Goal: Transaction & Acquisition: Book appointment/travel/reservation

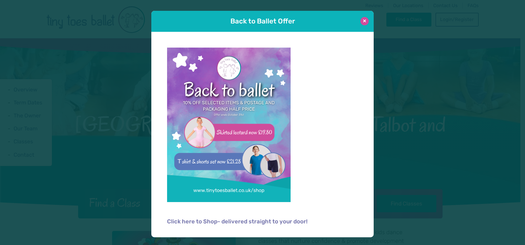
click at [363, 18] on button at bounding box center [365, 21] width 8 height 8
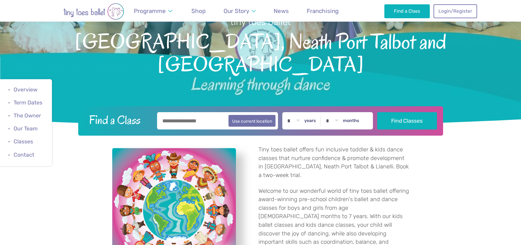
scroll to position [124, 0]
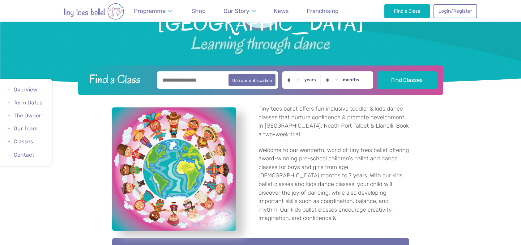
click at [185, 79] on input "text" at bounding box center [217, 79] width 121 height 17
click at [453, 7] on link "Login/Register" at bounding box center [454, 11] width 43 height 14
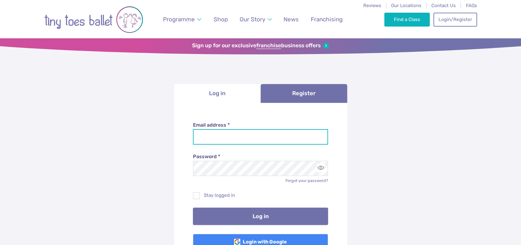
type input "**********"
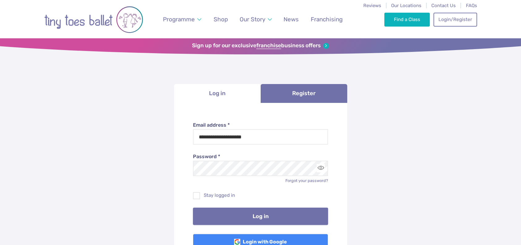
click at [227, 217] on button "Log in" at bounding box center [260, 216] width 135 height 17
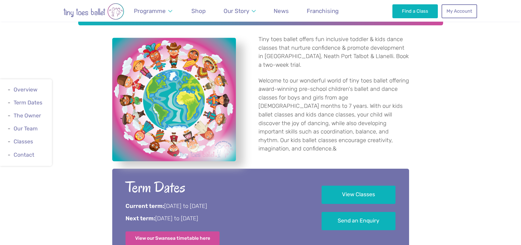
scroll to position [155, 0]
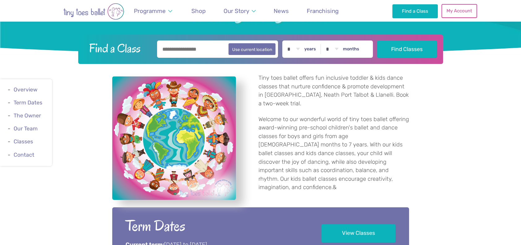
click at [454, 11] on link "My Account" at bounding box center [458, 11] width 35 height 14
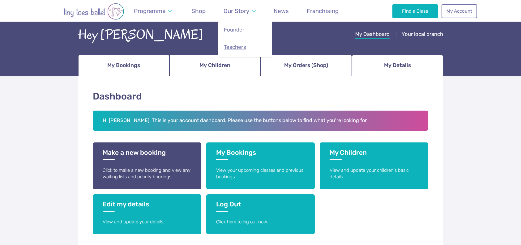
scroll to position [62, 0]
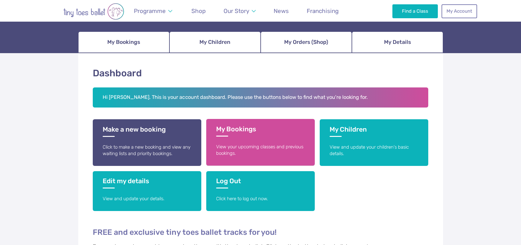
click at [247, 134] on h3 "My Bookings" at bounding box center [260, 130] width 89 height 11
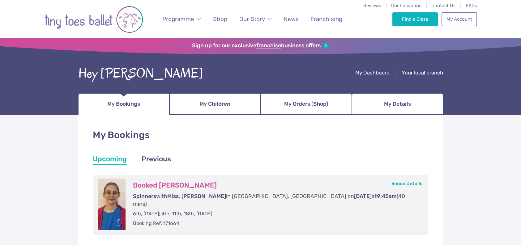
scroll to position [62, 0]
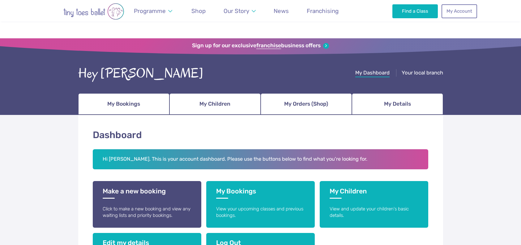
scroll to position [62, 0]
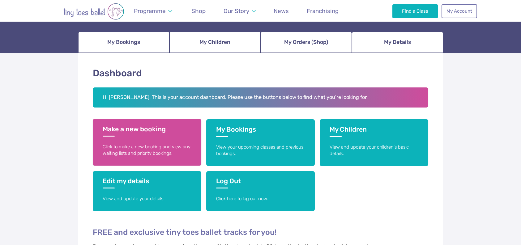
click at [132, 127] on h3 "Make a new booking" at bounding box center [147, 130] width 89 height 11
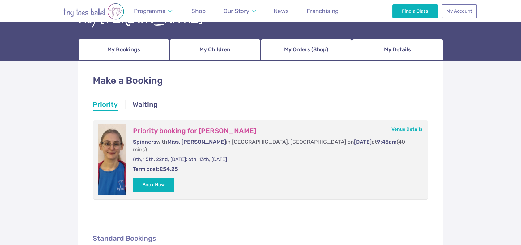
scroll to position [93, 0]
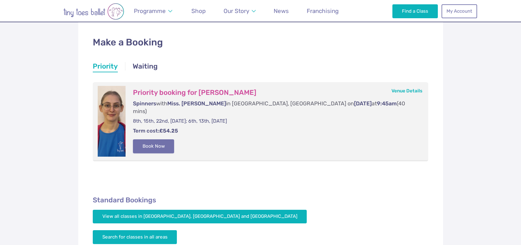
click at [164, 139] on button "Book Now" at bounding box center [153, 146] width 41 height 14
click at [506, 118] on img at bounding box center [506, 118] width 11 height 11
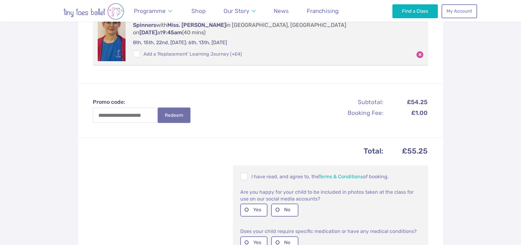
scroll to position [185, 0]
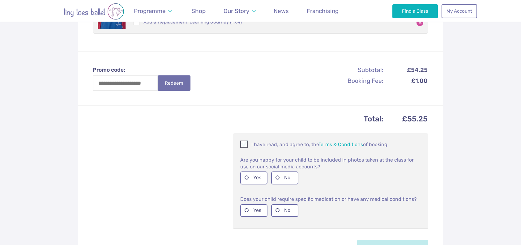
click at [247, 142] on span at bounding box center [244, 145] width 7 height 6
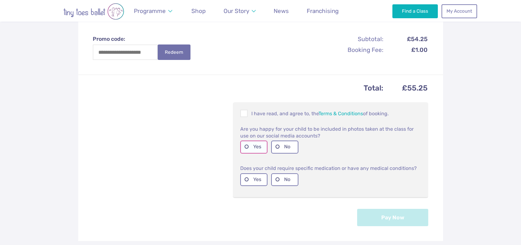
click at [246, 144] on label "Yes" at bounding box center [253, 147] width 27 height 13
click at [286, 173] on label "No" at bounding box center [284, 179] width 27 height 13
click at [405, 210] on button "Pay Now" at bounding box center [392, 217] width 71 height 17
